Goal: Information Seeking & Learning: Find specific fact

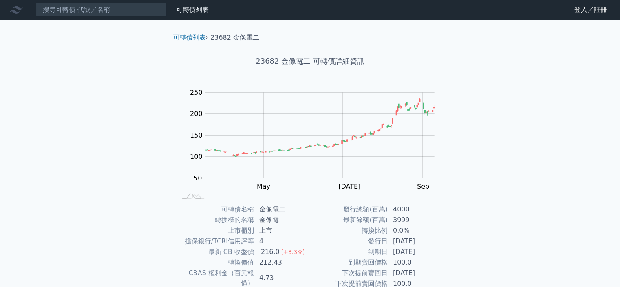
scroll to position [82, 0]
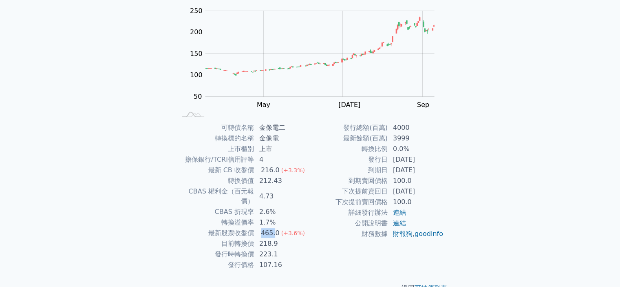
drag, startPoint x: 261, startPoint y: 224, endPoint x: 274, endPoint y: 224, distance: 13.5
click at [274, 228] on div "465.0" at bounding box center [270, 233] width 22 height 10
click at [273, 249] on td "223.1" at bounding box center [282, 254] width 56 height 11
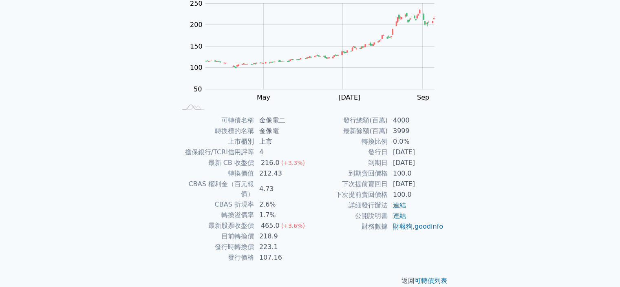
scroll to position [91, 0]
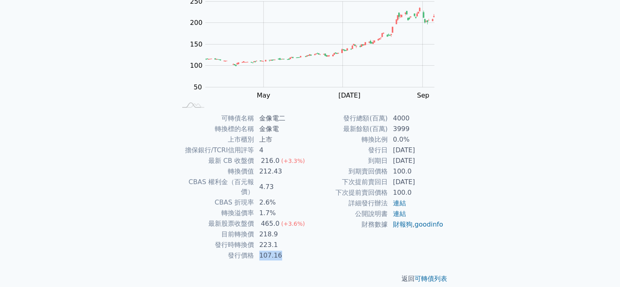
drag, startPoint x: 260, startPoint y: 247, endPoint x: 283, endPoint y: 248, distance: 22.9
click at [283, 250] on td "107.16" at bounding box center [282, 255] width 56 height 11
drag, startPoint x: 259, startPoint y: 223, endPoint x: 286, endPoint y: 221, distance: 27.0
click at [286, 229] on td "218.9" at bounding box center [282, 234] width 56 height 11
click at [284, 239] on td "223.1" at bounding box center [282, 244] width 56 height 11
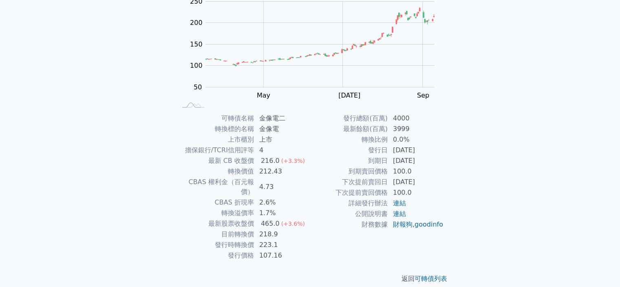
drag, startPoint x: 341, startPoint y: 182, endPoint x: 432, endPoint y: 182, distance: 91.3
click at [432, 182] on tr "下次提前賣回日 2026-12-05" at bounding box center [377, 182] width 134 height 11
click at [429, 188] on td "100.0" at bounding box center [416, 192] width 56 height 11
drag, startPoint x: 230, startPoint y: 169, endPoint x: 255, endPoint y: 170, distance: 24.9
click at [255, 170] on tr "轉換價值 212.43" at bounding box center [244, 171] width 134 height 11
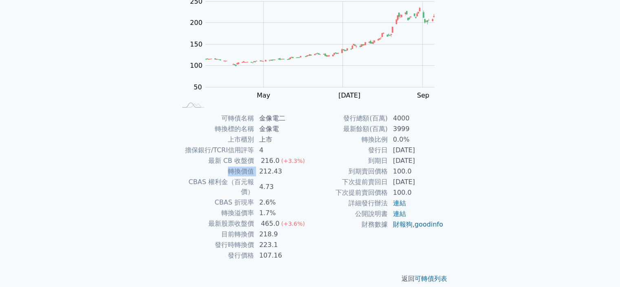
copy tr "轉換價值"
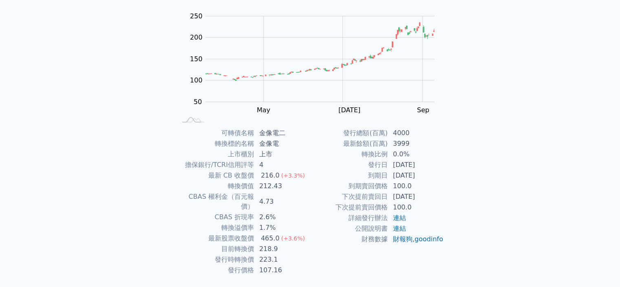
scroll to position [91, 0]
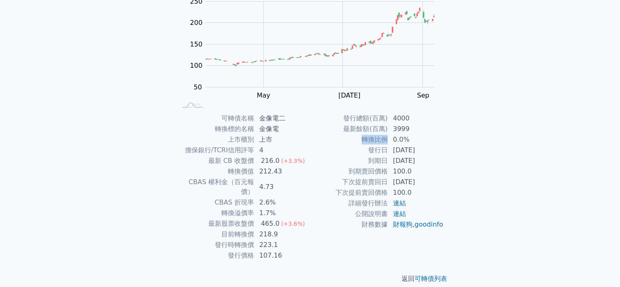
drag, startPoint x: 362, startPoint y: 139, endPoint x: 387, endPoint y: 141, distance: 24.6
click at [387, 141] on td "轉換比例" at bounding box center [349, 139] width 78 height 11
copy td "轉換比例"
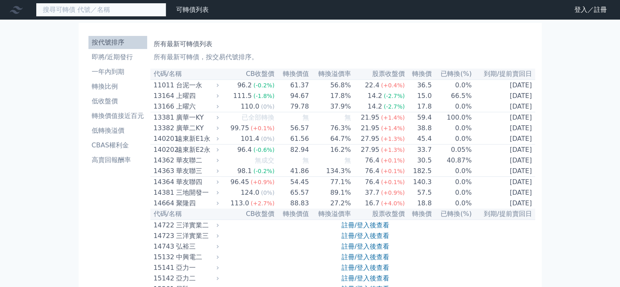
click at [100, 13] on input at bounding box center [101, 10] width 130 height 14
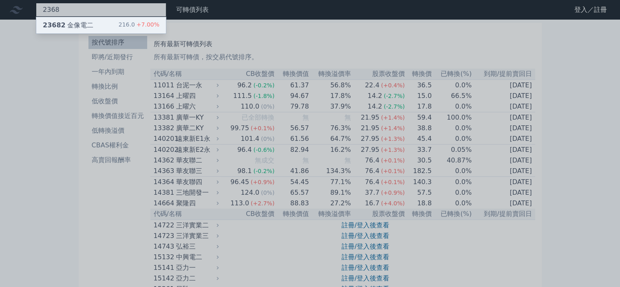
type input "2368"
click at [96, 24] on div "23682 金像電二 216.0 +7.00%" at bounding box center [101, 25] width 130 height 16
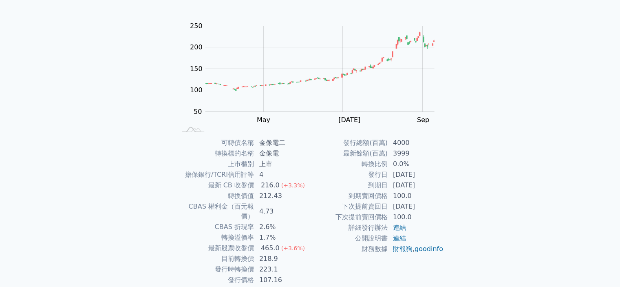
scroll to position [91, 0]
